Goal: Navigation & Orientation: Find specific page/section

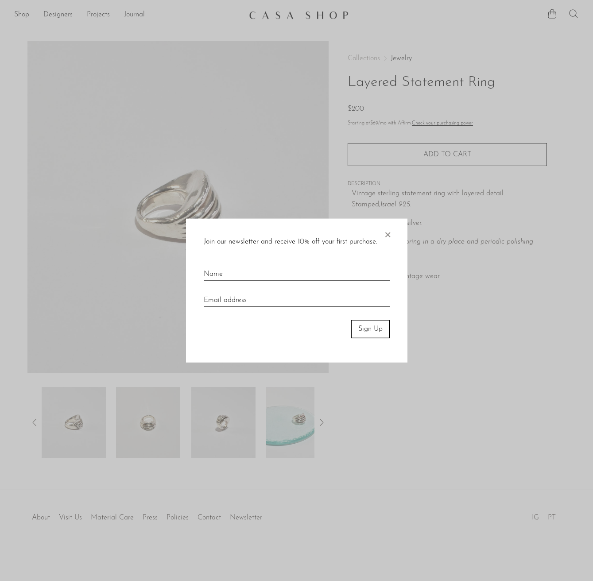
click at [389, 236] on span "×" at bounding box center [387, 233] width 9 height 28
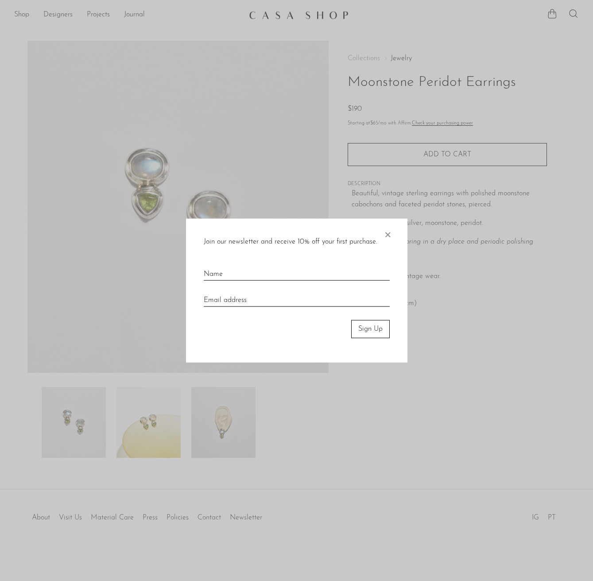
click at [392, 230] on div "Join our newsletter and receive 10% off your first purchase. × Sign Up" at bounding box center [297, 291] width 222 height 144
click at [391, 230] on span "×" at bounding box center [387, 233] width 9 height 28
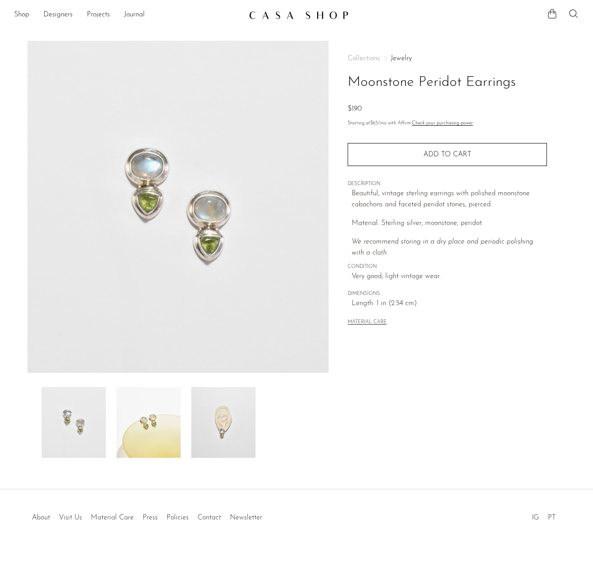
click at [138, 431] on img at bounding box center [149, 422] width 64 height 71
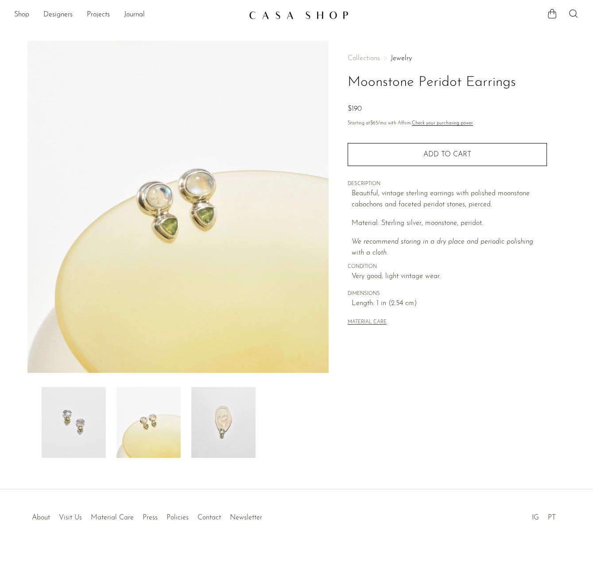
click at [74, 417] on img at bounding box center [74, 422] width 64 height 71
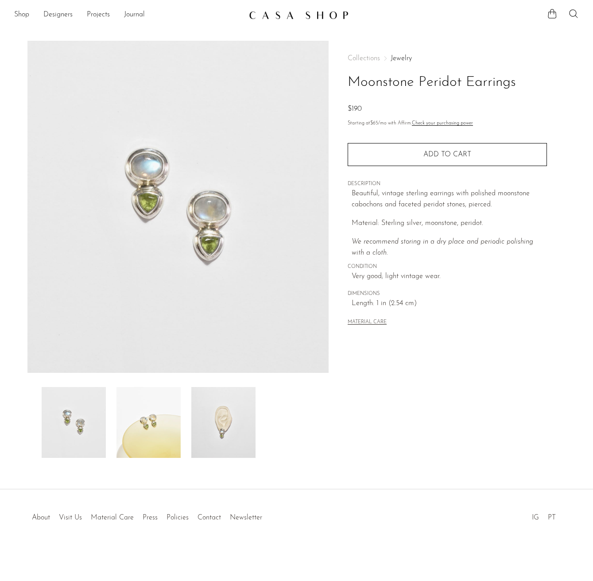
click at [244, 410] on img at bounding box center [223, 422] width 64 height 71
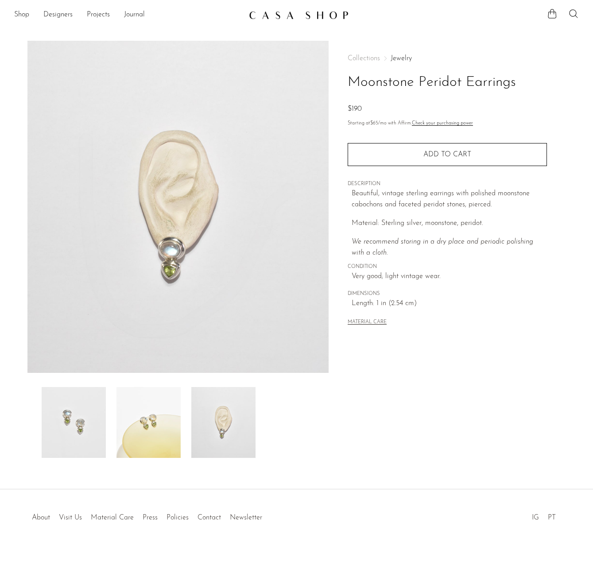
click at [399, 58] on link "Jewelry" at bounding box center [401, 58] width 21 height 7
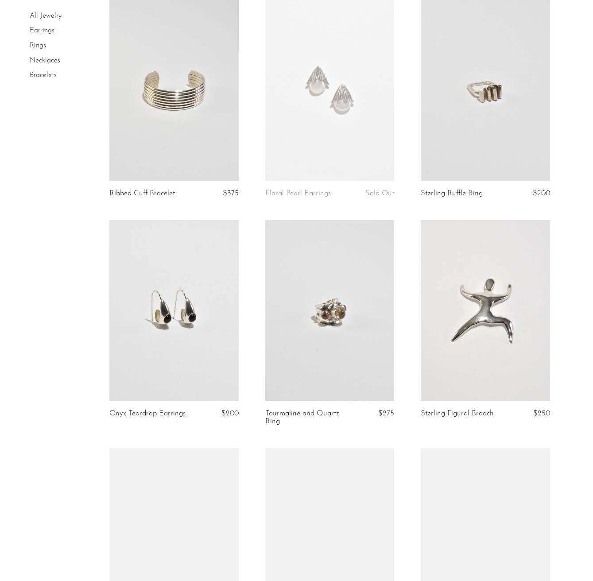
scroll to position [532, 0]
